Goal: Task Accomplishment & Management: Manage account settings

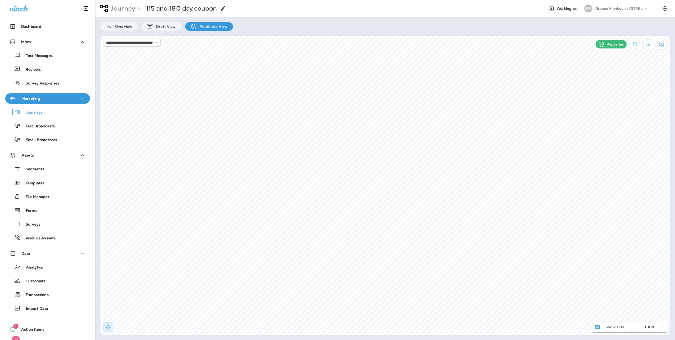
scroll to position [23, 0]
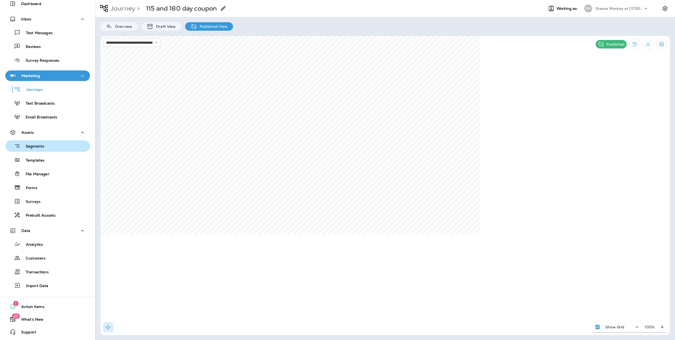
click at [38, 144] on p "Segments" at bounding box center [32, 146] width 24 height 5
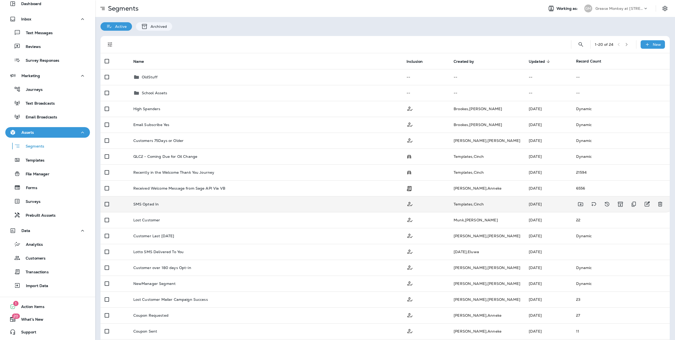
click at [165, 204] on div "SMS Opted In" at bounding box center [265, 204] width 265 height 4
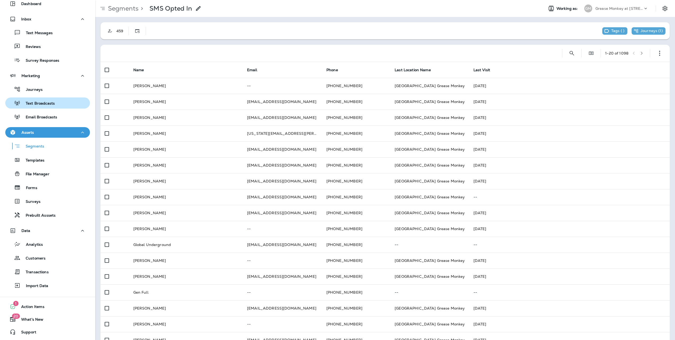
click at [55, 104] on div "Text Broadcasts" at bounding box center [47, 103] width 80 height 8
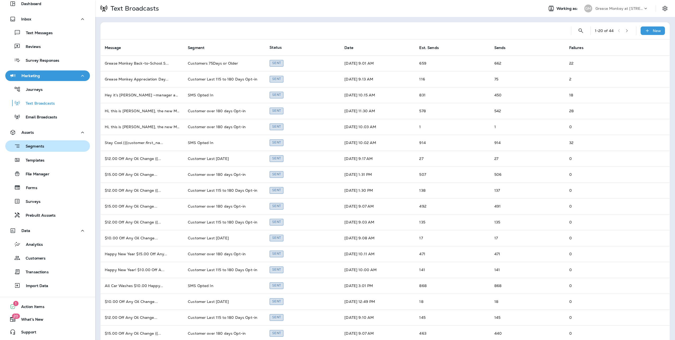
click at [44, 148] on div "Segments" at bounding box center [47, 146] width 80 height 8
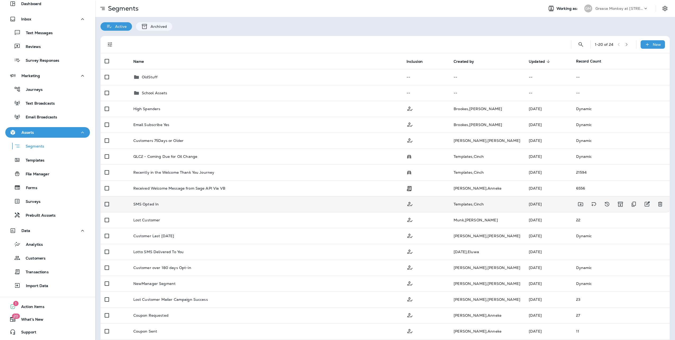
click at [166, 205] on div "SMS Opted In" at bounding box center [265, 204] width 265 height 4
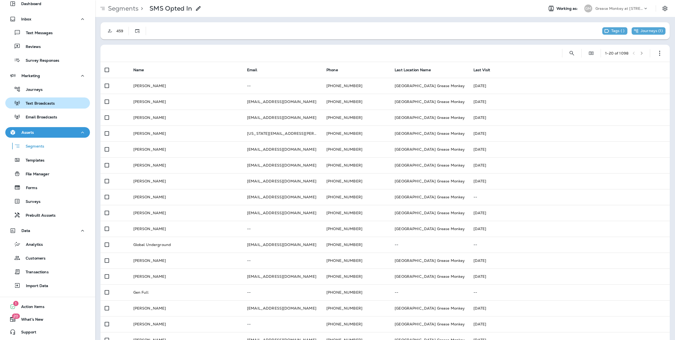
click at [52, 104] on p "Text Broadcasts" at bounding box center [37, 103] width 34 height 5
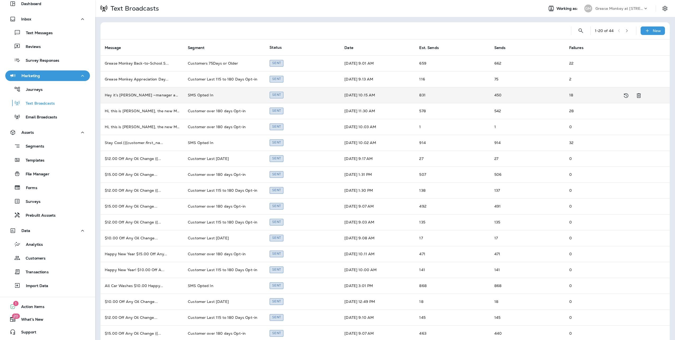
click at [168, 93] on td "Hey it’s [PERSON_NAME] —manager at Gre ..." at bounding box center [141, 95] width 83 height 16
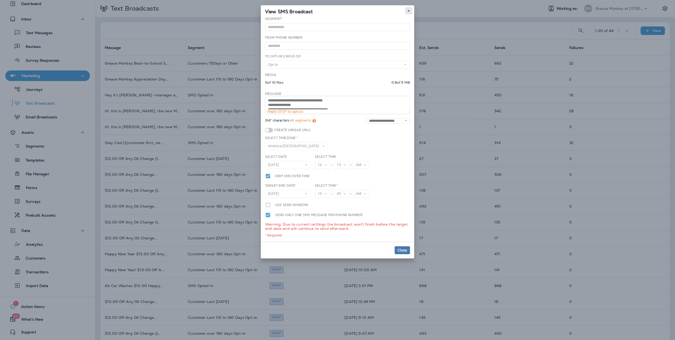
click at [407, 12] on icon at bounding box center [408, 10] width 3 height 3
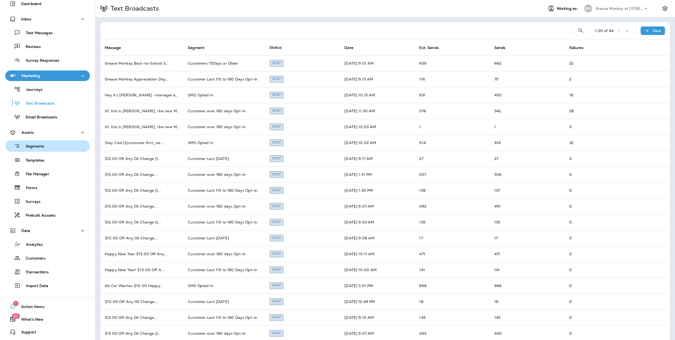
click at [33, 145] on p "Segments" at bounding box center [32, 146] width 24 height 5
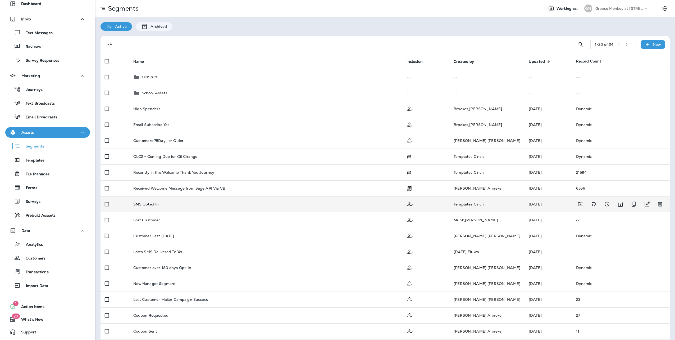
click at [177, 205] on div "SMS Opted In" at bounding box center [265, 204] width 265 height 4
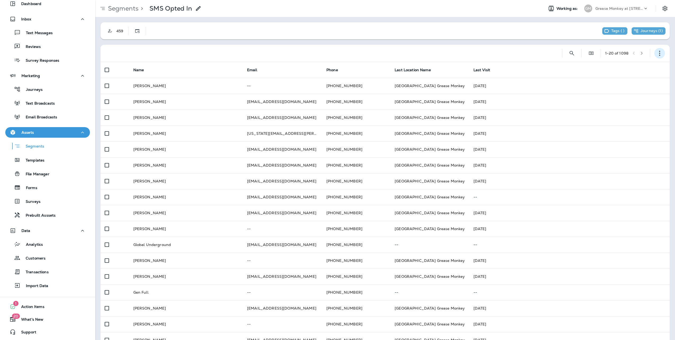
click at [657, 52] on icon "button" at bounding box center [659, 53] width 5 height 5
click at [622, 66] on p "Edit Segment" at bounding box center [620, 67] width 27 height 4
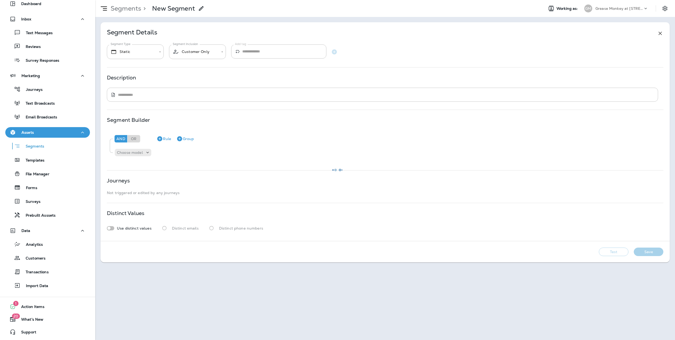
type input "*******"
click at [614, 255] on button "Test" at bounding box center [614, 254] width 30 height 8
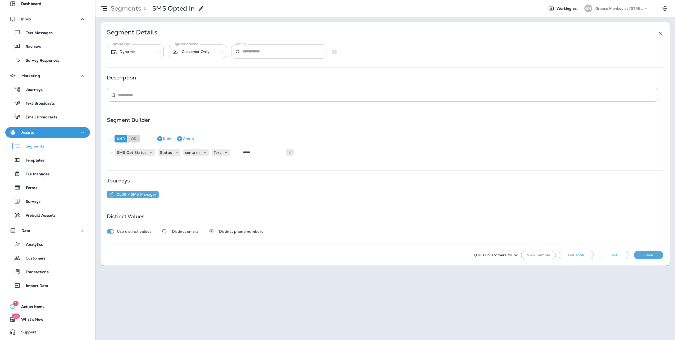
click at [580, 253] on button "Get Total" at bounding box center [576, 254] width 35 height 8
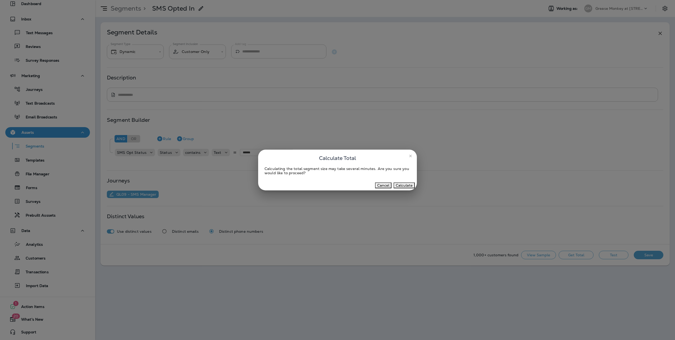
click at [406, 185] on button "Calculate" at bounding box center [404, 185] width 21 height 6
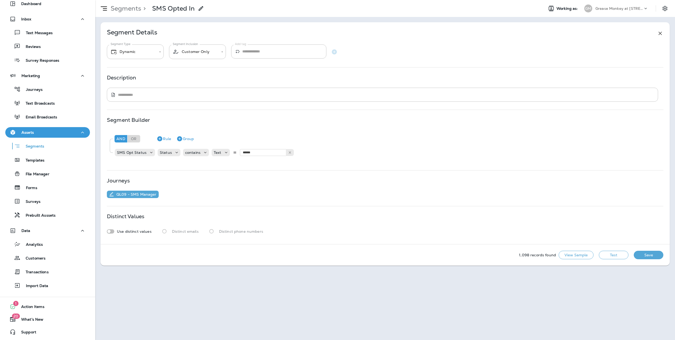
click at [662, 32] on icon at bounding box center [660, 33] width 6 height 6
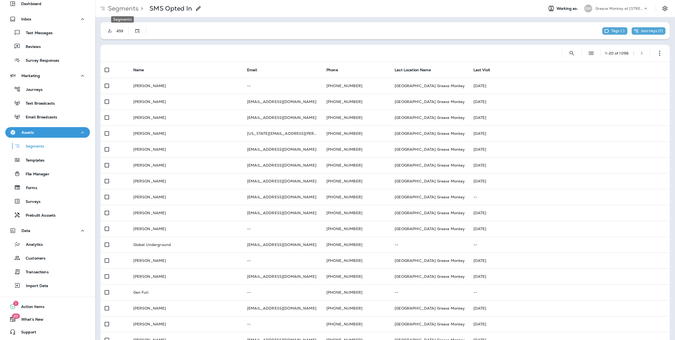
click at [132, 8] on p "Segments" at bounding box center [122, 8] width 33 height 8
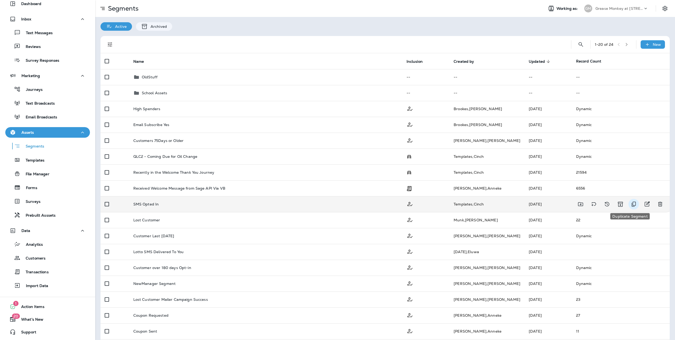
click at [630, 203] on icon "Duplicate Segment" at bounding box center [633, 204] width 6 height 6
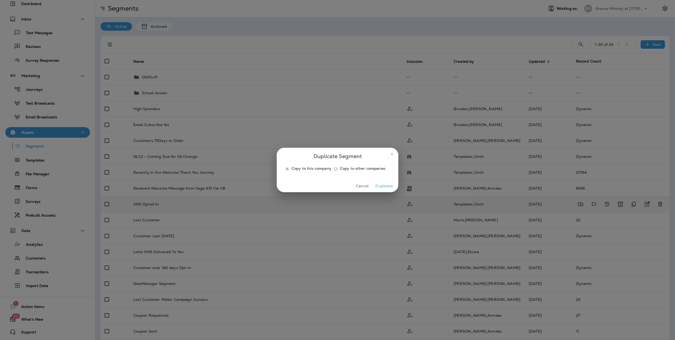
click at [387, 189] on button "Duplicate" at bounding box center [384, 186] width 20 height 8
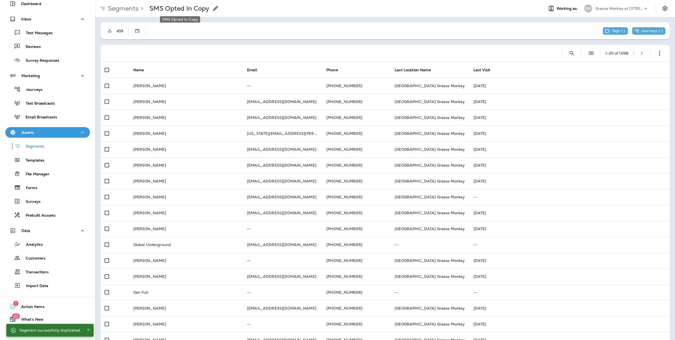
click at [193, 5] on p "SMS Opted In Copy" at bounding box center [179, 8] width 60 height 8
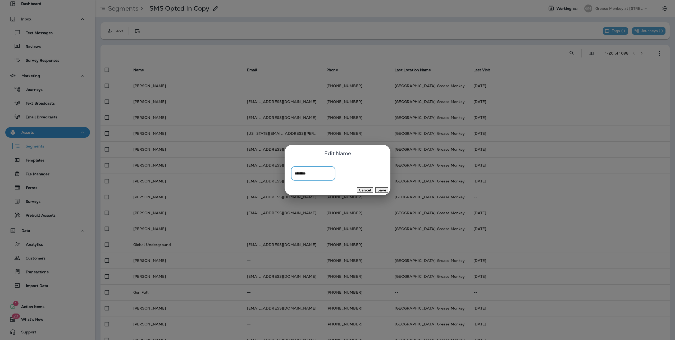
type input "********"
click at [381, 188] on button "Save" at bounding box center [381, 190] width 13 height 6
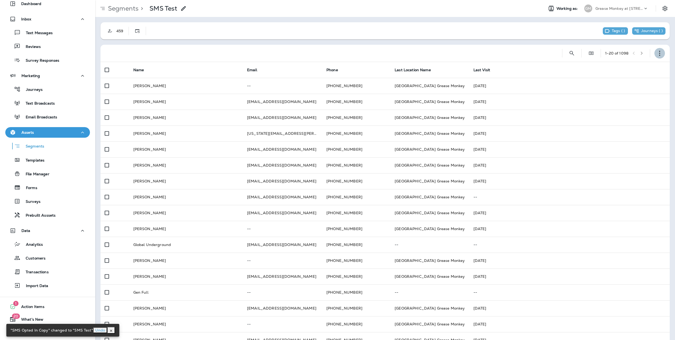
click at [654, 53] on button "button" at bounding box center [659, 53] width 11 height 11
click at [621, 65] on p "Edit Segment" at bounding box center [620, 67] width 27 height 4
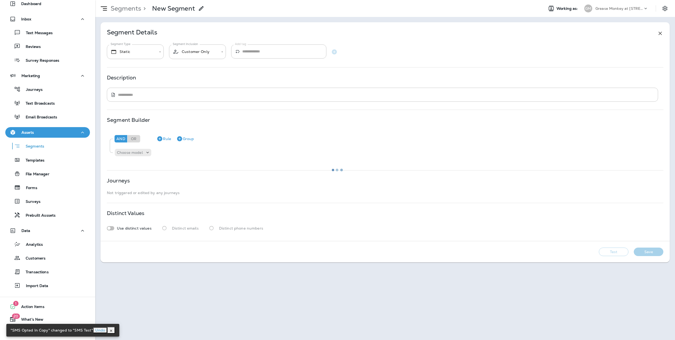
type input "*******"
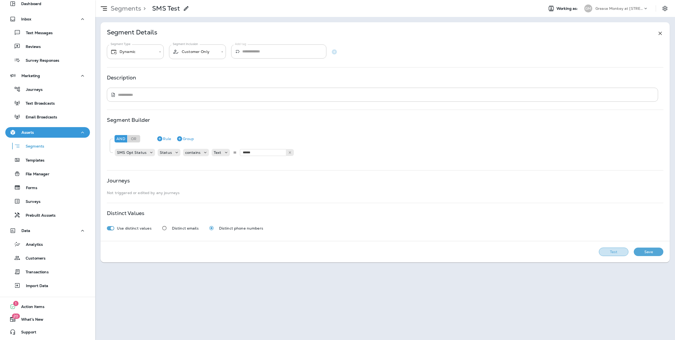
click at [616, 252] on button "Test" at bounding box center [614, 251] width 30 height 8
click at [582, 249] on button "Get Total" at bounding box center [576, 251] width 35 height 8
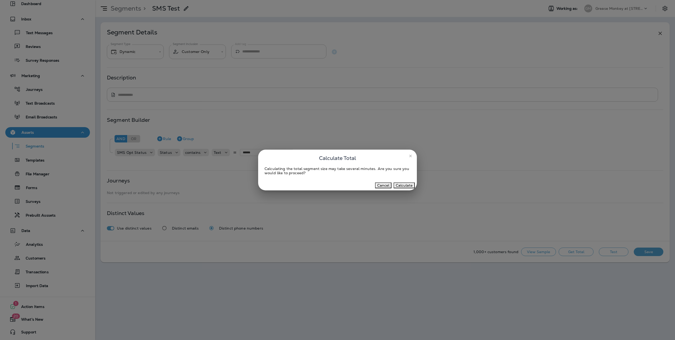
click at [401, 184] on button "Calculate" at bounding box center [404, 185] width 21 height 6
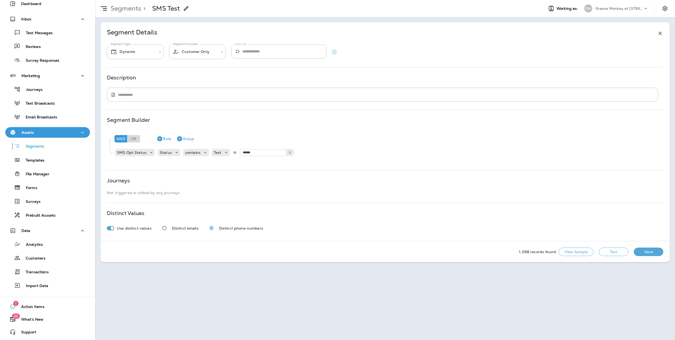
click at [650, 250] on button "Save" at bounding box center [649, 251] width 30 height 8
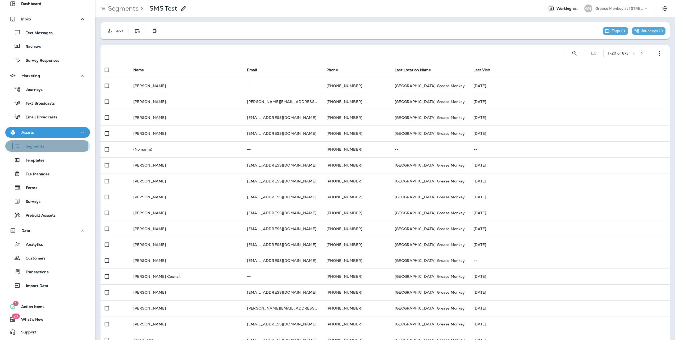
click at [40, 144] on p "Segments" at bounding box center [32, 146] width 24 height 5
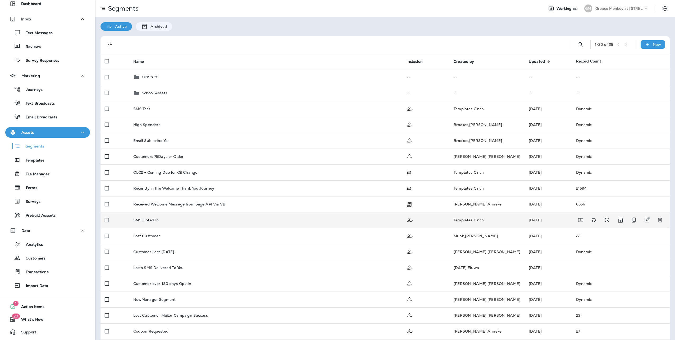
click at [162, 218] on div "SMS Opted In" at bounding box center [265, 220] width 265 height 4
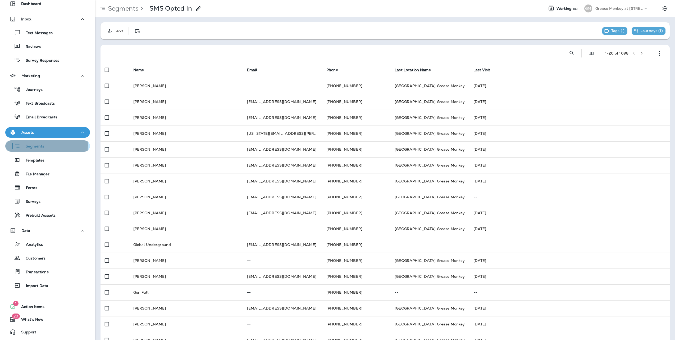
click at [23, 145] on p "Segments" at bounding box center [32, 146] width 24 height 5
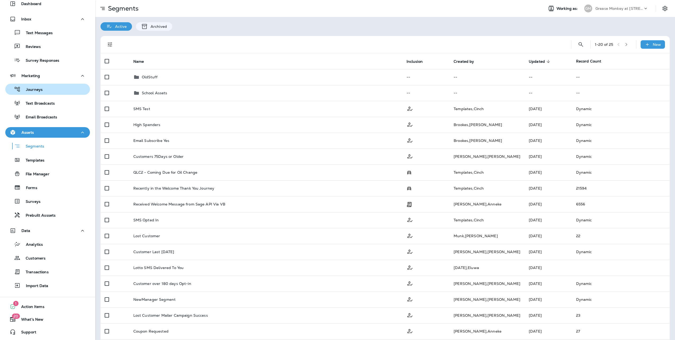
click at [45, 88] on div "Journeys" at bounding box center [47, 89] width 80 height 8
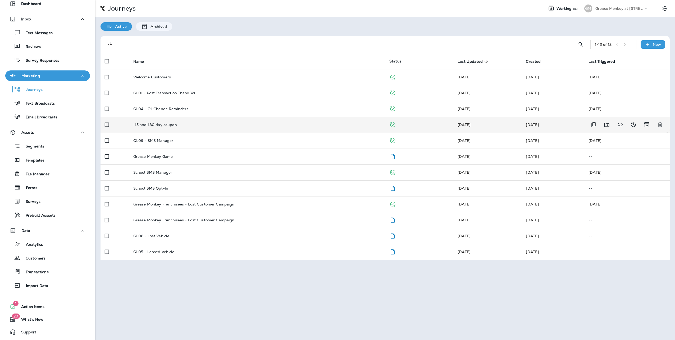
click at [199, 124] on div "115 and 180 day coupon" at bounding box center [257, 124] width 248 height 4
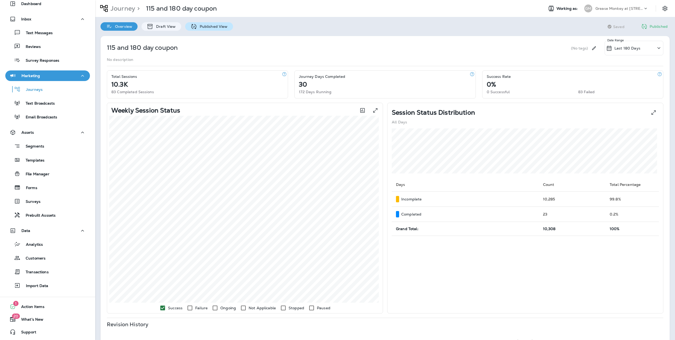
click at [228, 28] on div "Published View" at bounding box center [209, 26] width 48 height 8
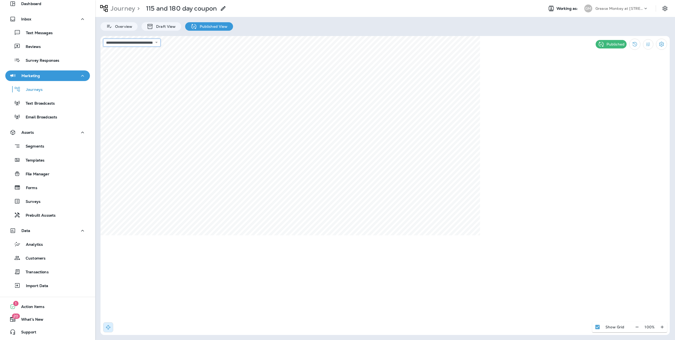
click at [161, 42] on select "**********" at bounding box center [131, 43] width 57 height 8
click at [651, 43] on button "Filter Statistics" at bounding box center [648, 44] width 10 height 10
click at [161, 42] on select "**********" at bounding box center [131, 43] width 57 height 8
select select "**********"
click at [103, 39] on select "**********" at bounding box center [131, 43] width 57 height 8
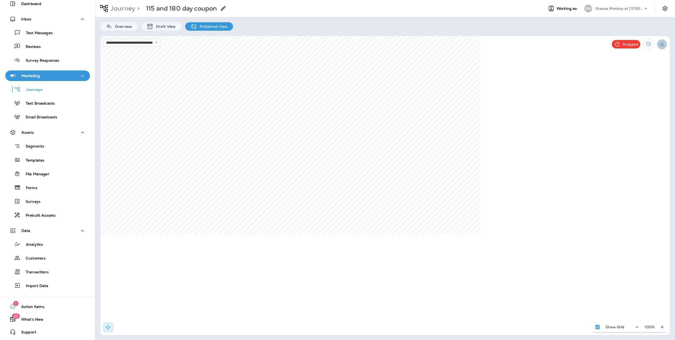
click at [663, 45] on icon "Filter Statistics" at bounding box center [662, 45] width 6 height 6
click at [665, 43] on button "Filter Statistics" at bounding box center [662, 44] width 10 height 10
click at [633, 104] on div "Date Range" at bounding box center [632, 106] width 38 height 13
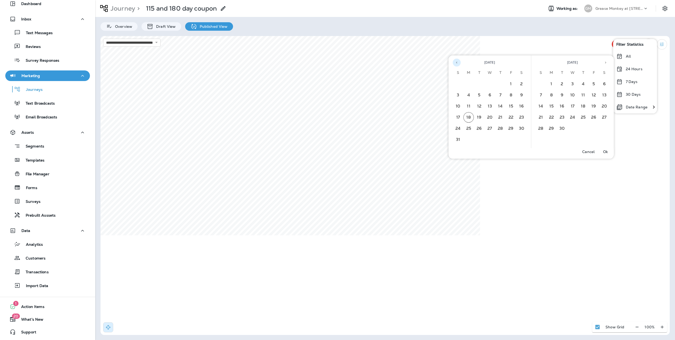
click at [456, 63] on icon "Previous month" at bounding box center [456, 63] width 1 height 2
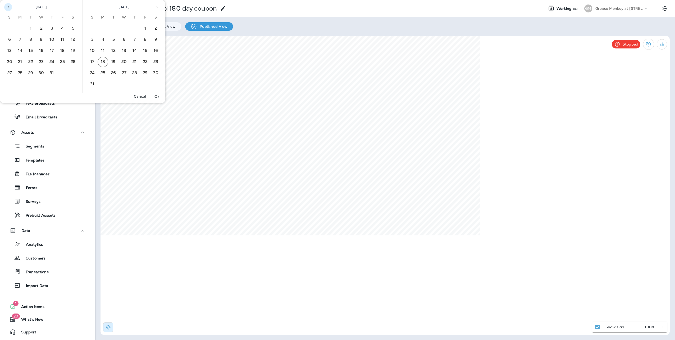
click at [9, 6] on icon "Previous month" at bounding box center [8, 7] width 4 height 4
click at [10, 29] on button "1" at bounding box center [9, 28] width 11 height 11
click at [10, 30] on button "1" at bounding box center [9, 28] width 11 height 11
click at [158, 97] on p "Ok" at bounding box center [156, 96] width 5 height 4
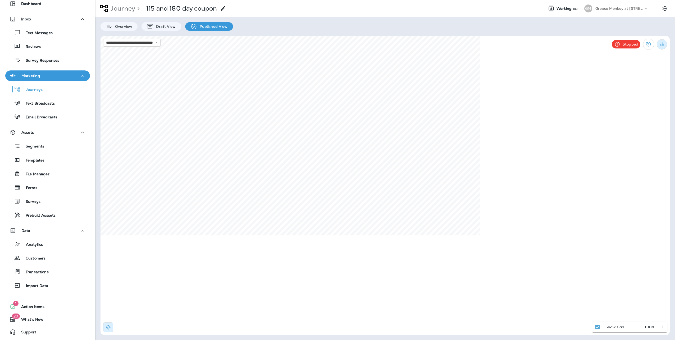
click at [663, 44] on icon "Filter Statistics" at bounding box center [662, 45] width 6 height 6
click at [637, 106] on p "Date Range" at bounding box center [637, 107] width 22 height 4
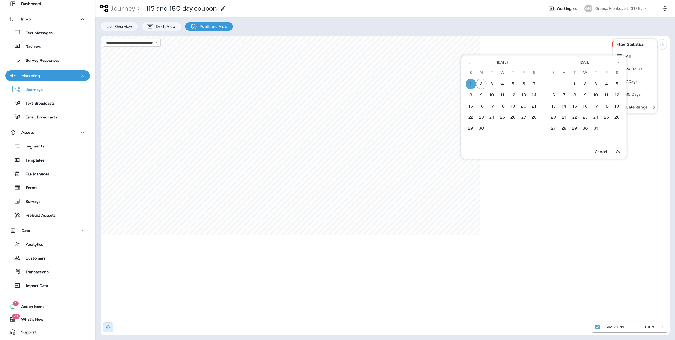
click at [480, 83] on button "2" at bounding box center [481, 84] width 11 height 11
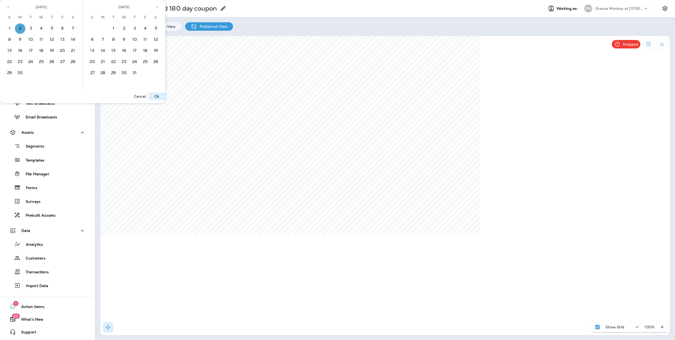
click at [155, 95] on p "Ok" at bounding box center [156, 96] width 5 height 4
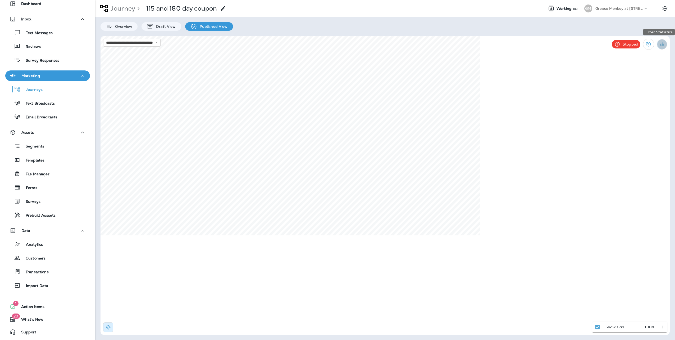
click at [662, 42] on icon "Filter Statistics" at bounding box center [662, 45] width 6 height 6
click at [639, 106] on p "Date Range" at bounding box center [637, 107] width 22 height 4
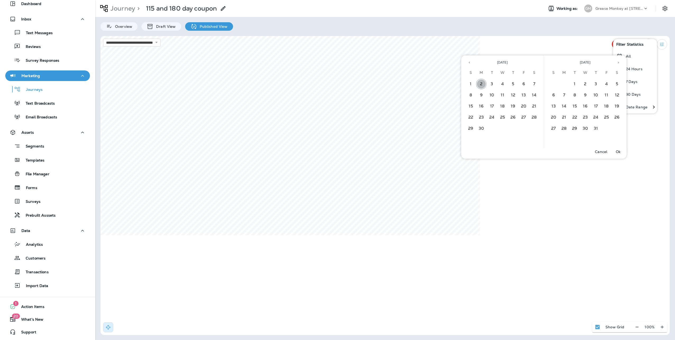
click at [484, 81] on button "2" at bounding box center [481, 84] width 11 height 11
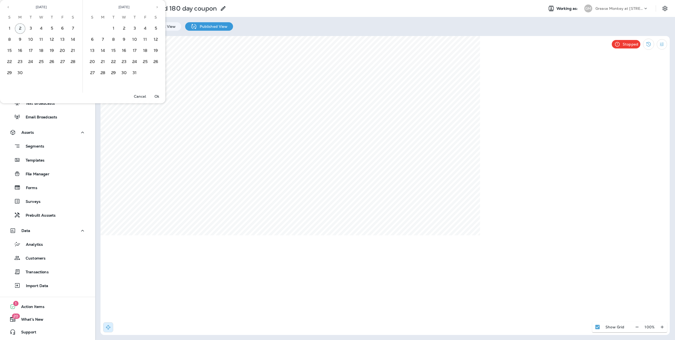
click at [25, 28] on button "2" at bounding box center [20, 28] width 11 height 11
click at [154, 96] on p "Ok" at bounding box center [156, 96] width 5 height 4
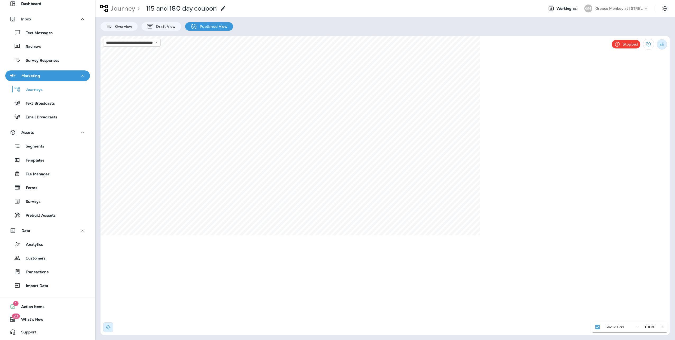
click at [659, 46] on button "Filter Statistics" at bounding box center [662, 44] width 10 height 10
click at [632, 105] on p "Date Range" at bounding box center [637, 107] width 22 height 4
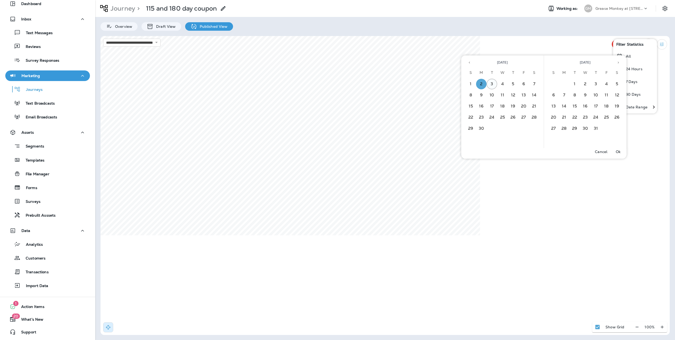
click at [492, 84] on button "3" at bounding box center [492, 84] width 11 height 11
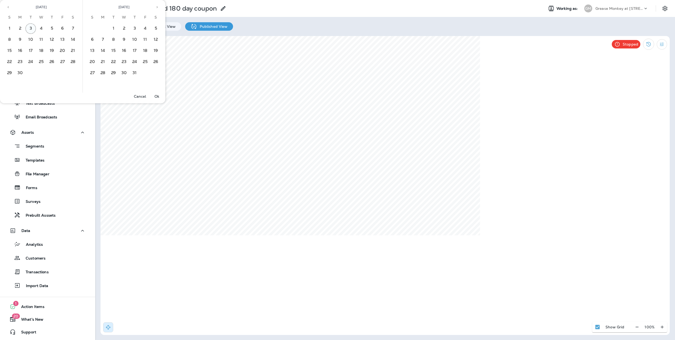
click at [29, 29] on button "3" at bounding box center [30, 28] width 11 height 11
click at [159, 99] on button "Ok" at bounding box center [156, 96] width 17 height 7
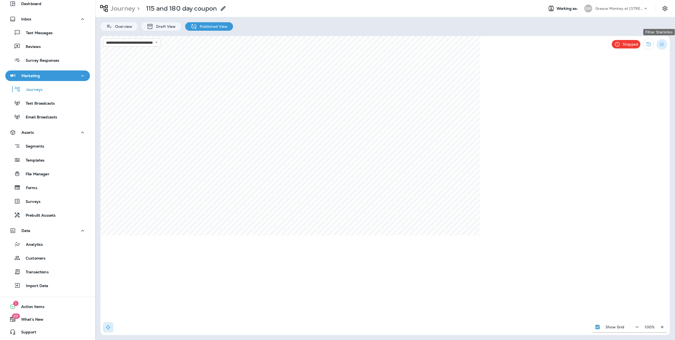
click at [663, 43] on icon "Filter Statistics" at bounding box center [662, 45] width 6 height 6
click at [641, 109] on div "Date Range" at bounding box center [632, 106] width 38 height 13
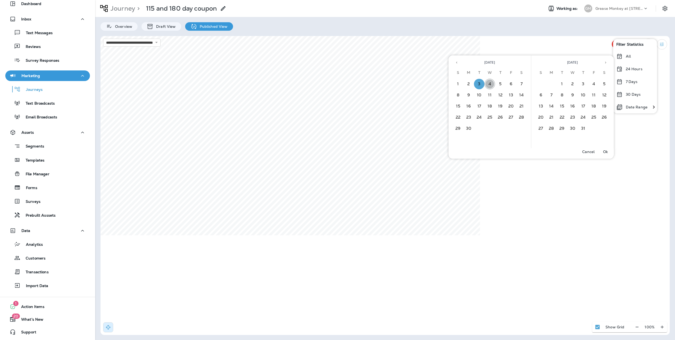
click at [490, 83] on button "4" at bounding box center [489, 84] width 11 height 11
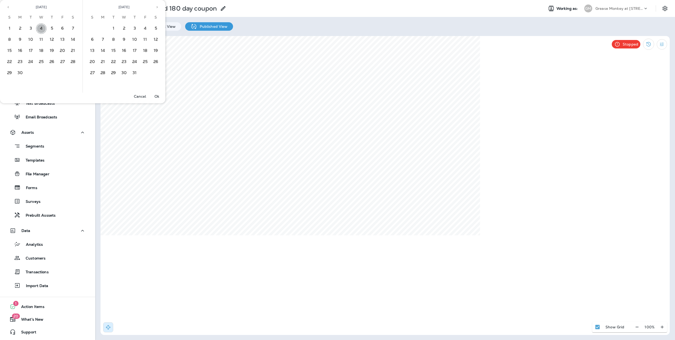
click at [44, 27] on button "4" at bounding box center [41, 28] width 11 height 11
click at [163, 98] on button "Ok" at bounding box center [156, 96] width 17 height 7
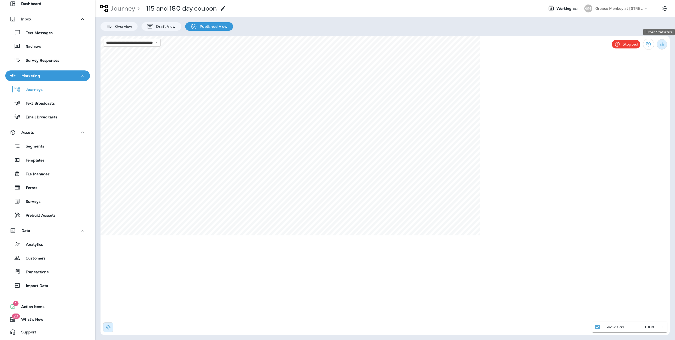
click at [662, 44] on icon "Filter Statistics" at bounding box center [662, 45] width 6 height 6
drag, startPoint x: 631, startPoint y: 106, endPoint x: 626, endPoint y: 105, distance: 5.1
click at [631, 106] on p "Date Range" at bounding box center [637, 107] width 22 height 4
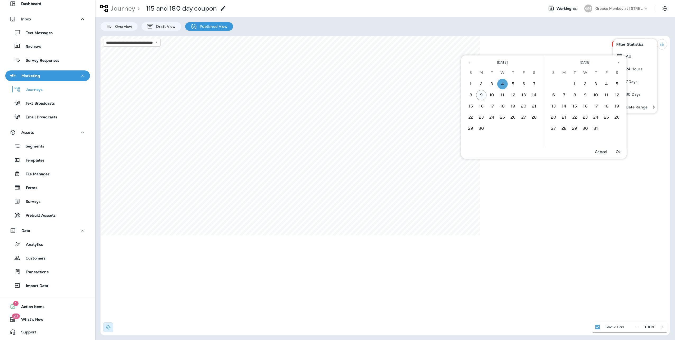
click at [480, 97] on button "9" at bounding box center [481, 95] width 11 height 11
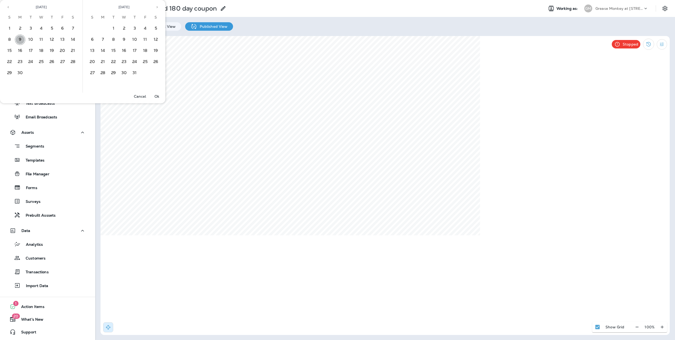
click at [20, 40] on button "9" at bounding box center [20, 39] width 11 height 11
click at [159, 94] on button "Ok" at bounding box center [156, 96] width 17 height 7
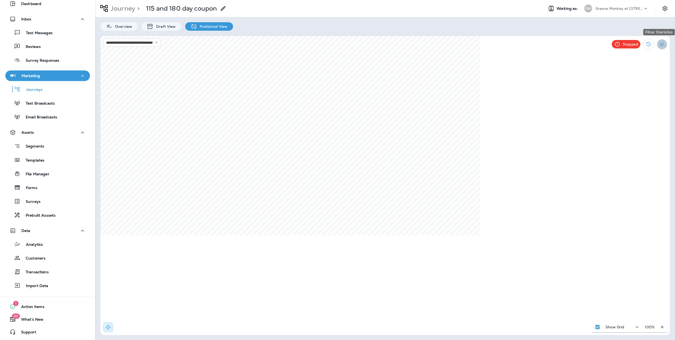
click at [662, 45] on icon "Filter Statistics" at bounding box center [662, 45] width 6 height 6
click at [630, 104] on div "Date Range" at bounding box center [632, 106] width 38 height 13
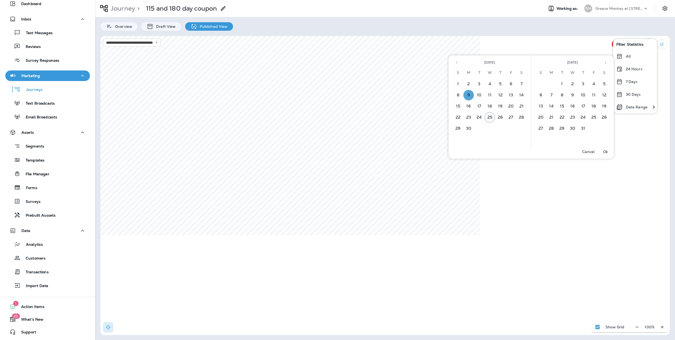
click at [484, 118] on button "25" at bounding box center [489, 117] width 11 height 11
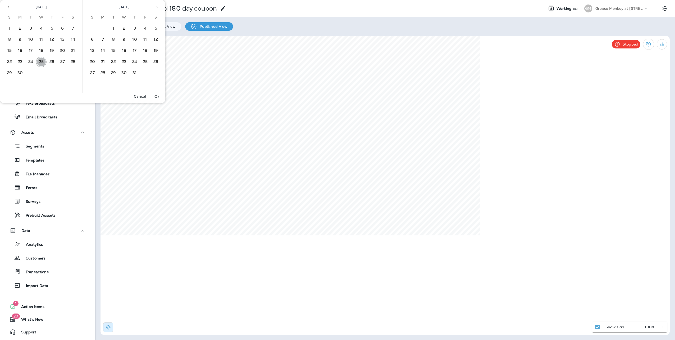
click at [41, 61] on button "25" at bounding box center [41, 62] width 11 height 11
click at [154, 95] on p "Ok" at bounding box center [156, 96] width 5 height 4
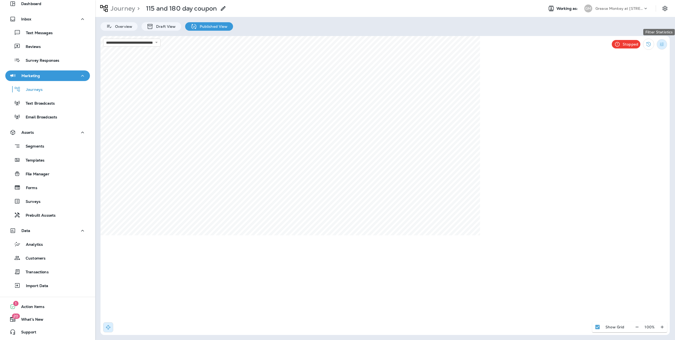
click at [664, 44] on icon "Filter Statistics" at bounding box center [662, 45] width 6 height 6
click at [625, 106] on div "Date Range" at bounding box center [632, 106] width 38 height 13
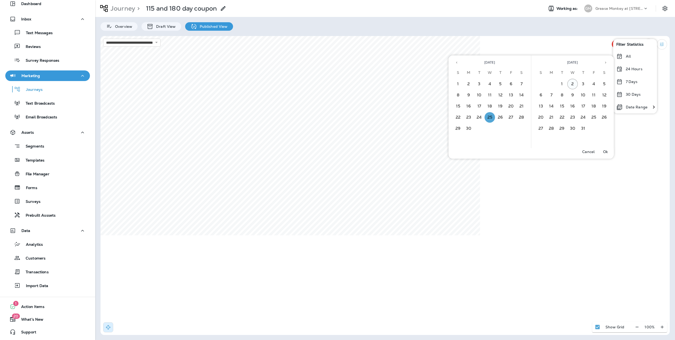
click at [569, 84] on button "2" at bounding box center [572, 84] width 11 height 11
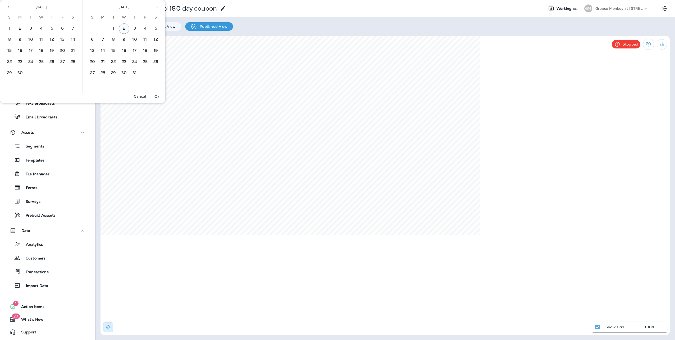
click at [121, 28] on button "2" at bounding box center [124, 28] width 11 height 11
click at [162, 97] on button "Ok" at bounding box center [156, 96] width 17 height 7
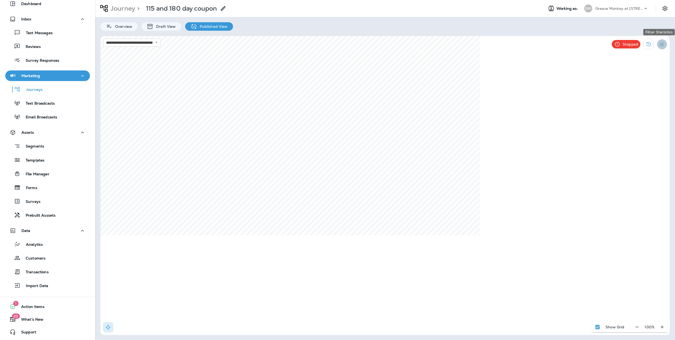
click at [660, 42] on icon "Filter Statistics" at bounding box center [662, 45] width 6 height 6
click at [636, 104] on div "Date Range" at bounding box center [632, 106] width 38 height 13
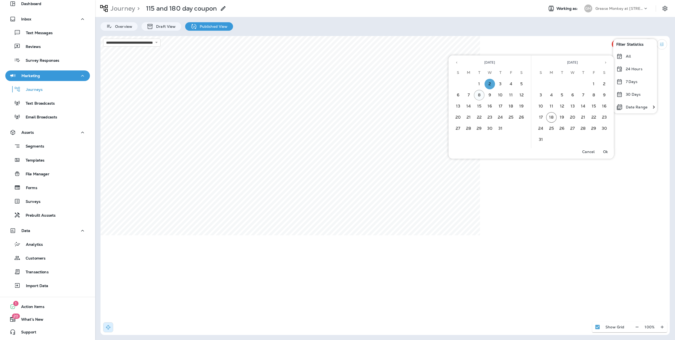
click at [477, 95] on button "8" at bounding box center [479, 95] width 11 height 11
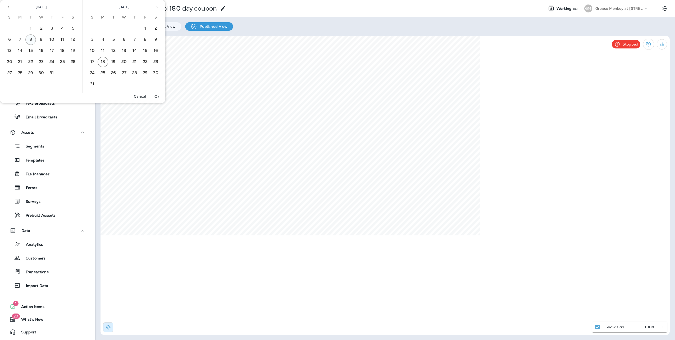
click at [30, 39] on button "8" at bounding box center [30, 39] width 11 height 11
click at [158, 97] on p "Ok" at bounding box center [156, 96] width 5 height 4
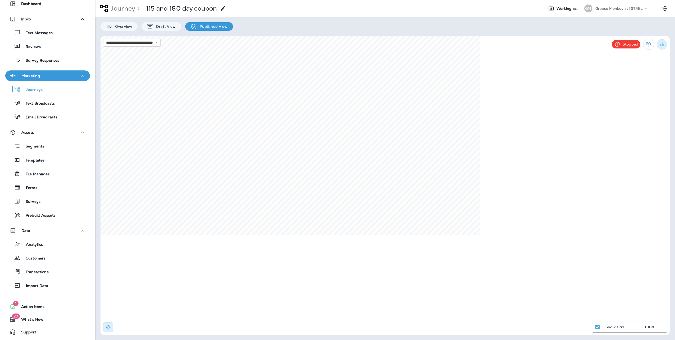
click at [665, 44] on button "Filter Statistics" at bounding box center [662, 44] width 10 height 10
click at [644, 109] on p "Date Range" at bounding box center [637, 107] width 22 height 4
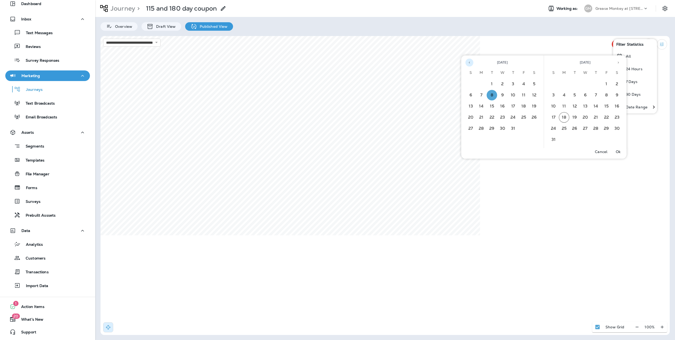
click at [468, 63] on icon "Previous month" at bounding box center [470, 63] width 4 height 4
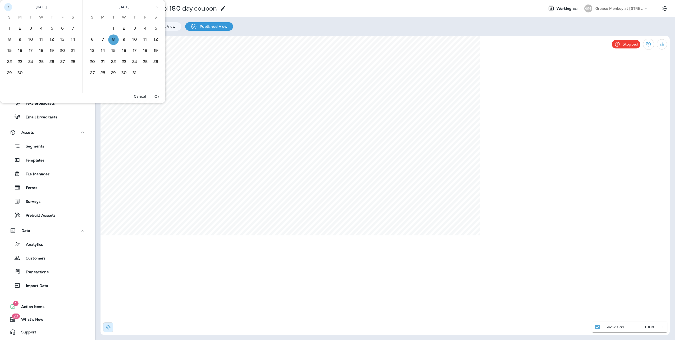
click at [11, 6] on button "Previous month" at bounding box center [8, 7] width 8 height 8
click at [8, 7] on icon "Previous month" at bounding box center [8, 7] width 1 height 2
click at [20, 39] on button "7" at bounding box center [20, 39] width 11 height 11
click at [11, 7] on button "Previous month" at bounding box center [8, 7] width 8 height 8
click at [8, 7] on icon "Previous month" at bounding box center [8, 7] width 1 height 2
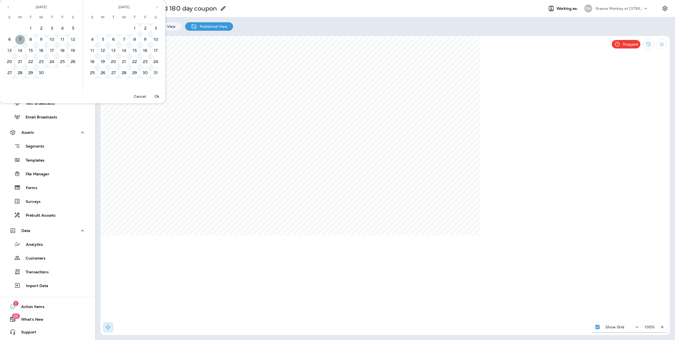
click at [20, 38] on button "7" at bounding box center [20, 39] width 11 height 11
click at [159, 95] on p "Ok" at bounding box center [156, 96] width 5 height 4
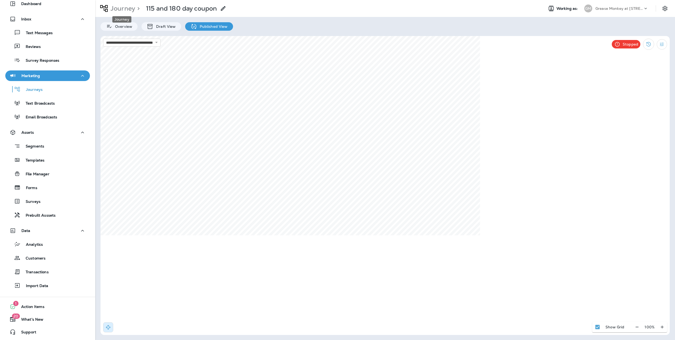
click at [126, 10] on p "Journey" at bounding box center [121, 8] width 27 height 8
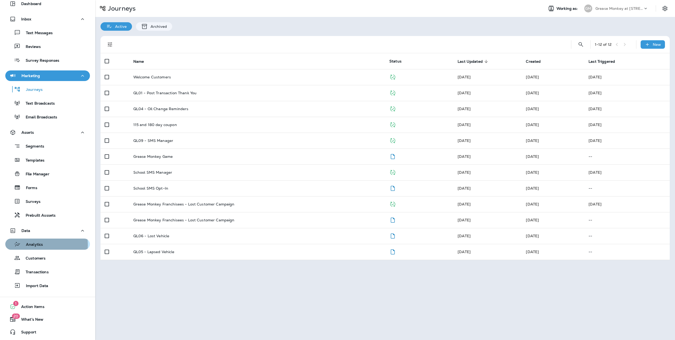
click at [33, 244] on p "Analytics" at bounding box center [32, 244] width 22 height 5
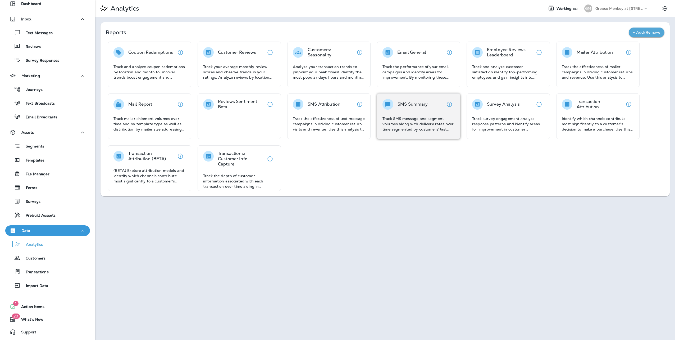
click at [435, 106] on div "SMS Summary" at bounding box center [418, 104] width 72 height 11
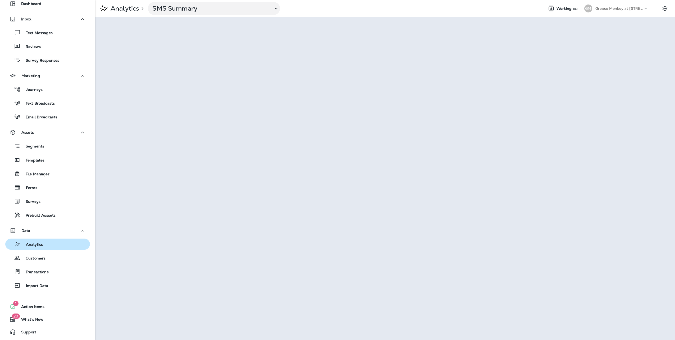
click at [26, 244] on p "Analytics" at bounding box center [32, 244] width 22 height 5
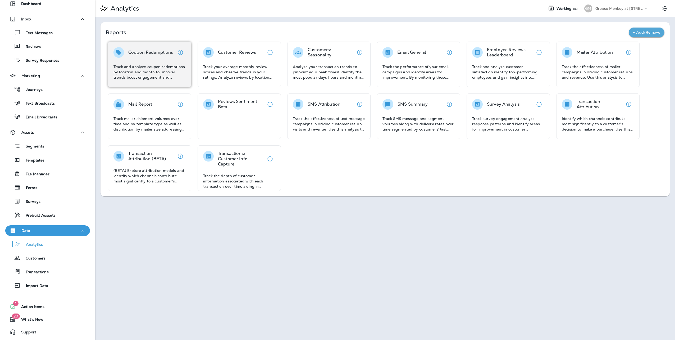
click at [161, 53] on p "Coupon Redemptions" at bounding box center [150, 52] width 45 height 5
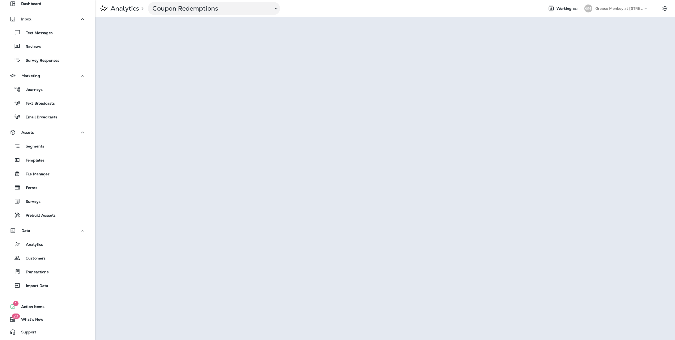
click at [131, 12] on p "Analytics" at bounding box center [123, 8] width 31 height 8
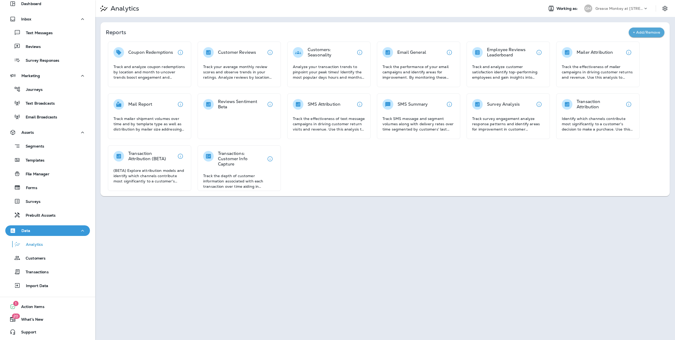
click at [45, 152] on div "Segments Templates File Manager Forms Surveys Prebuilt Asssets" at bounding box center [47, 179] width 85 height 83
click at [43, 144] on p "Segments" at bounding box center [32, 146] width 24 height 5
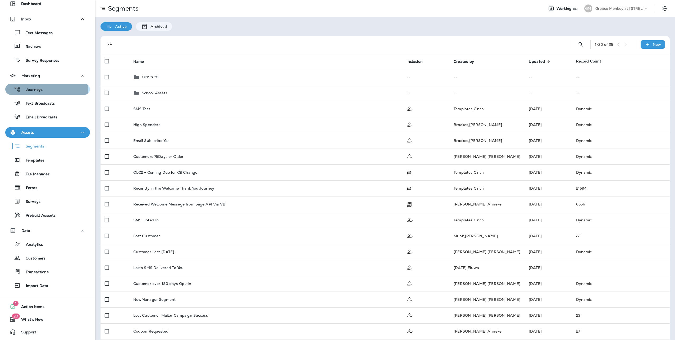
click at [42, 87] on div "Journeys" at bounding box center [47, 89] width 80 height 8
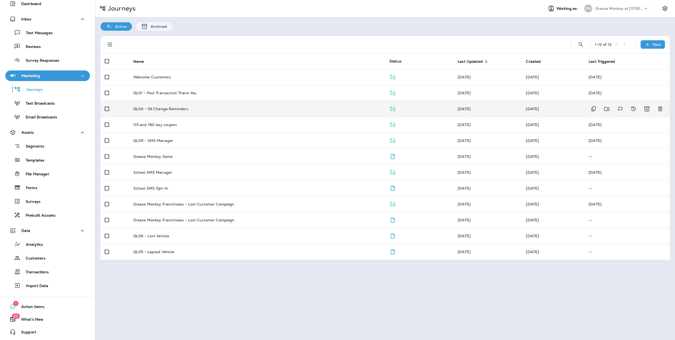
click at [173, 108] on p "QL04 - Oil Change Reminders" at bounding box center [160, 109] width 55 height 4
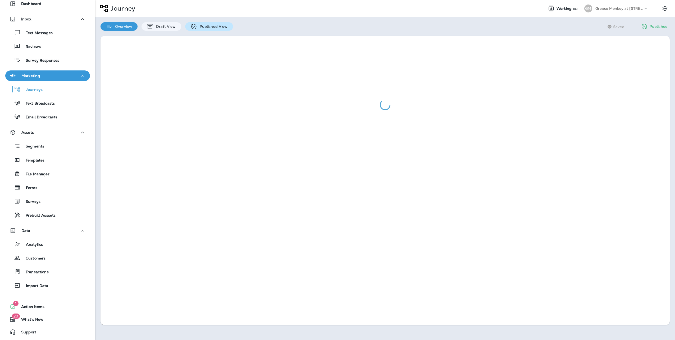
click at [206, 26] on p "Published View" at bounding box center [212, 26] width 31 height 4
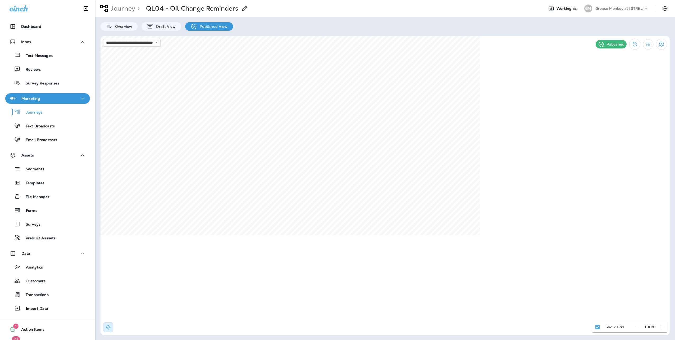
scroll to position [23, 0]
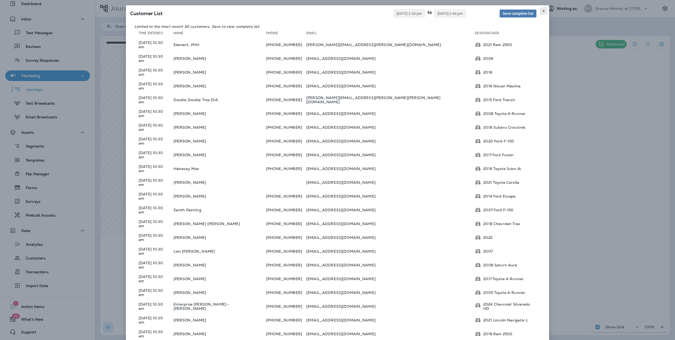
click at [542, 10] on use at bounding box center [543, 11] width 2 height 2
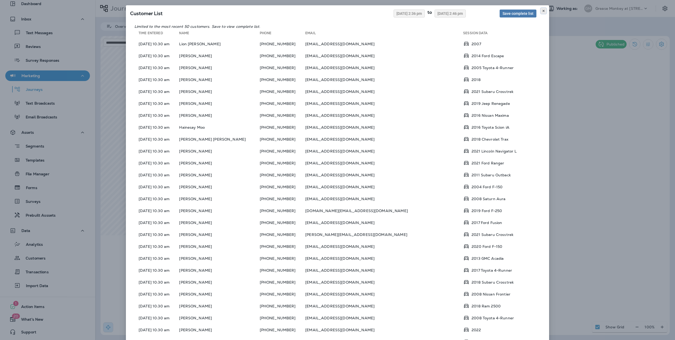
click at [543, 11] on button at bounding box center [544, 11] width 6 height 6
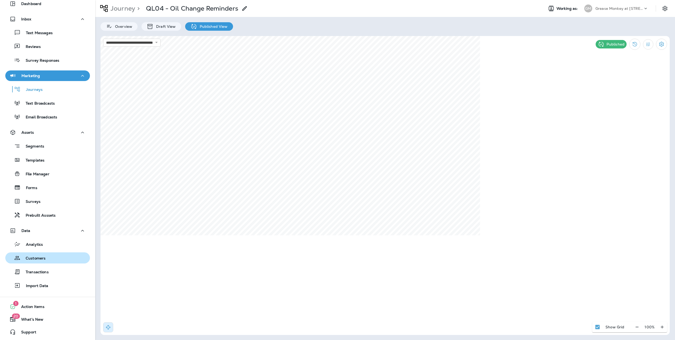
click at [36, 259] on p "Customers" at bounding box center [32, 258] width 25 height 5
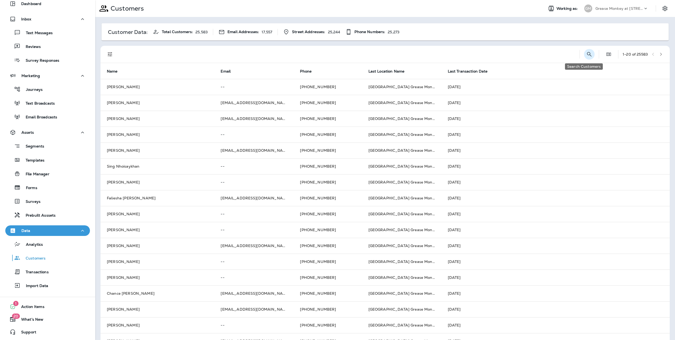
click at [587, 52] on button "Search Customers" at bounding box center [589, 54] width 11 height 11
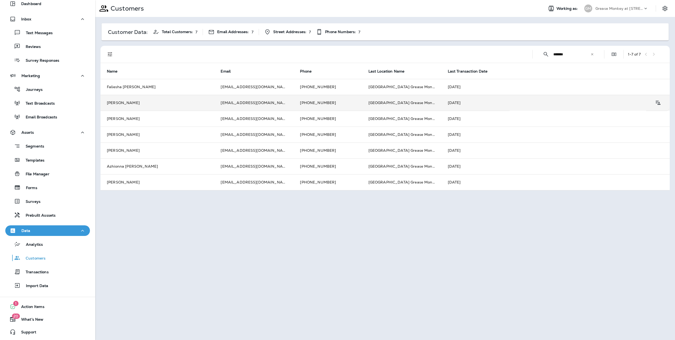
type input "*******"
click at [139, 105] on td "Scott Trimble" at bounding box center [157, 103] width 114 height 16
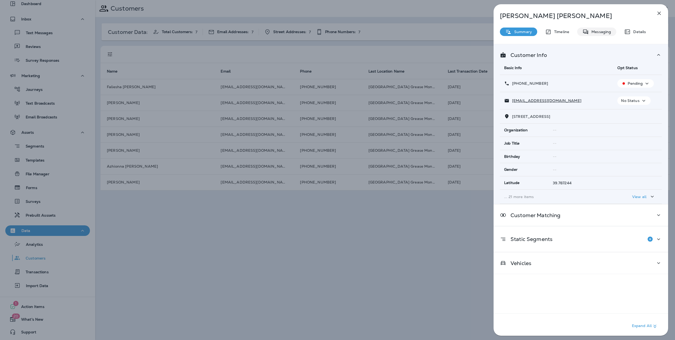
click at [595, 30] on p "Messaging" at bounding box center [600, 32] width 22 height 4
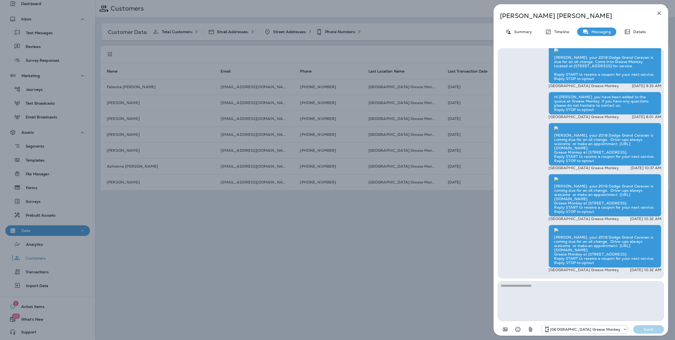
click at [559, 26] on div "Scott Trimble Summary Timeline Messaging Details Hi Scott, you have been added …" at bounding box center [580, 171] width 175 height 334
click at [562, 30] on p "Timeline" at bounding box center [560, 32] width 18 height 4
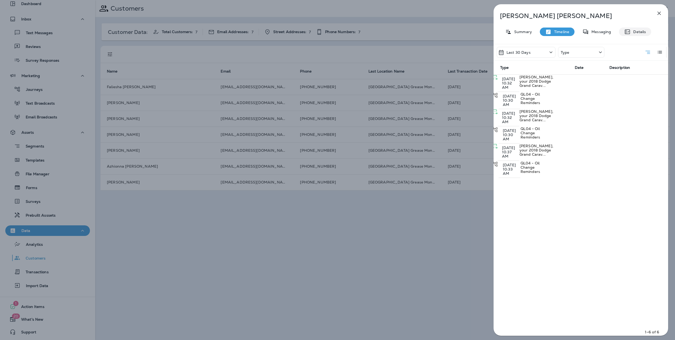
click at [643, 32] on p "Details" at bounding box center [637, 32] width 15 height 4
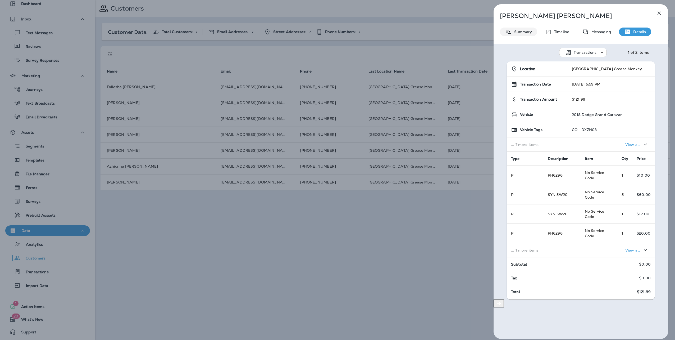
click at [532, 31] on div "Summary" at bounding box center [518, 32] width 37 height 8
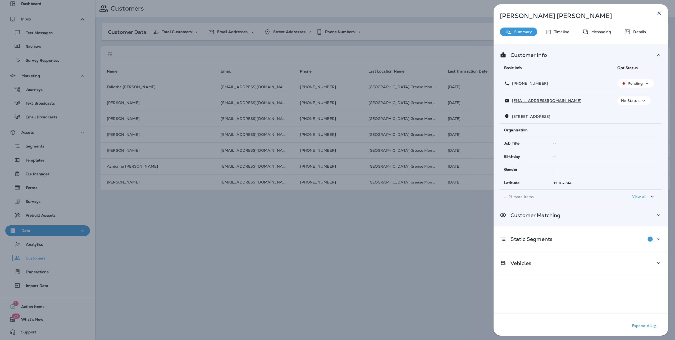
click at [575, 212] on div "Customer Matching" at bounding box center [581, 215] width 162 height 7
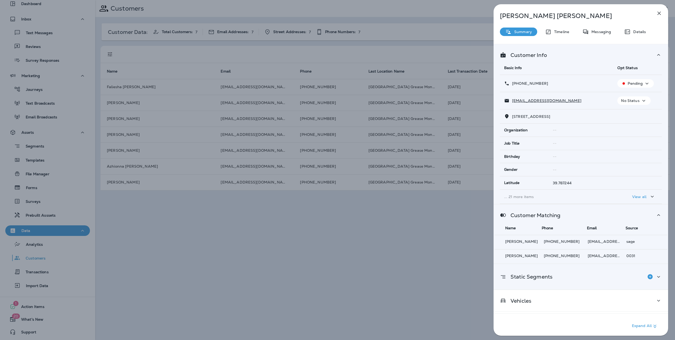
click at [582, 274] on div "Static Segments" at bounding box center [581, 276] width 162 height 11
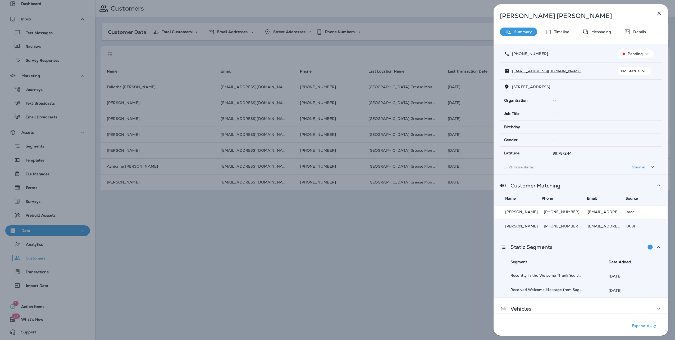
scroll to position [37, 0]
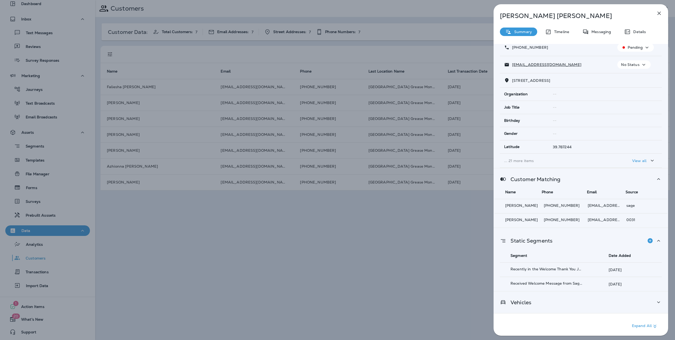
click at [625, 300] on div "Vehicles" at bounding box center [581, 302] width 162 height 7
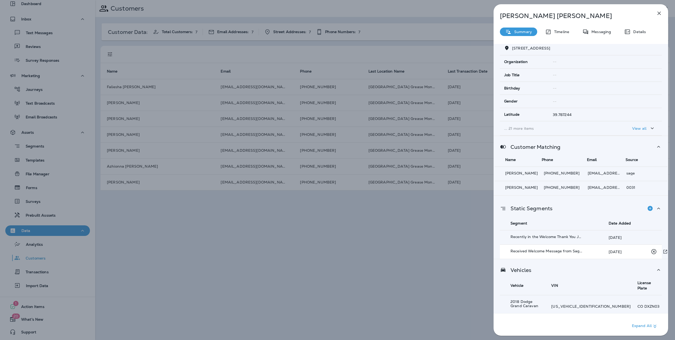
scroll to position [71, 0]
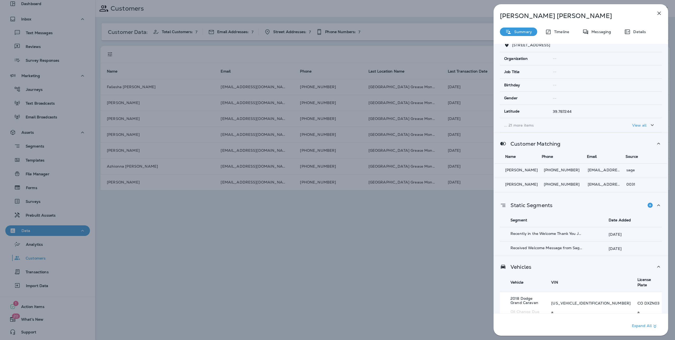
click at [586, 301] on p "2C4RDGCG4JR300421" at bounding box center [590, 303] width 79 height 4
click at [599, 304] on td "2C4RDGCG4JR300421 a" at bounding box center [590, 308] width 86 height 32
click at [661, 12] on icon "button" at bounding box center [658, 13] width 3 height 3
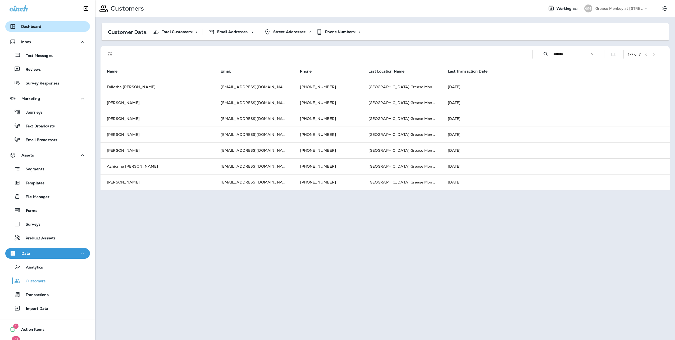
click at [38, 23] on button "Dashboard" at bounding box center [47, 26] width 85 height 11
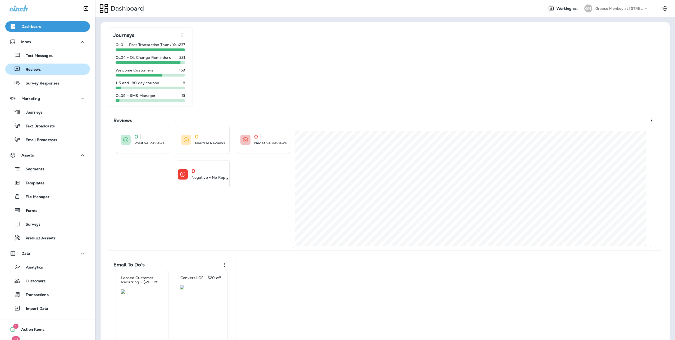
click at [51, 72] on div "Reviews" at bounding box center [47, 69] width 80 height 8
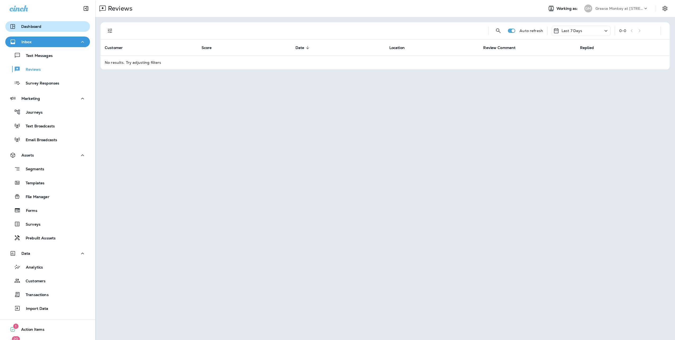
click at [50, 26] on div "Dashboard" at bounding box center [48, 26] width 76 height 6
